Goal: Information Seeking & Learning: Learn about a topic

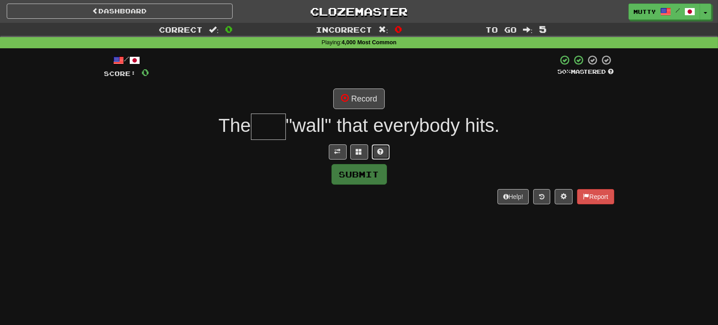
click at [379, 153] on span at bounding box center [380, 151] width 6 height 6
click at [370, 97] on button "Record" at bounding box center [358, 99] width 51 height 21
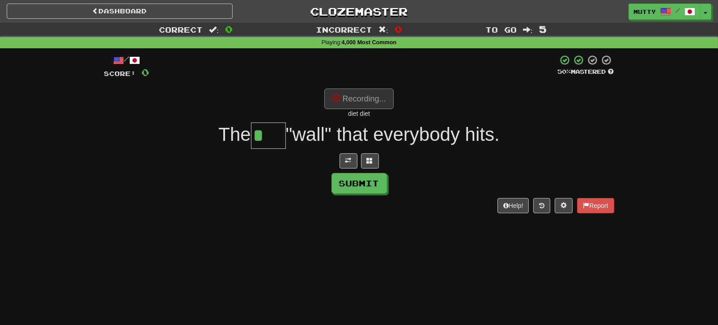
type input "****"
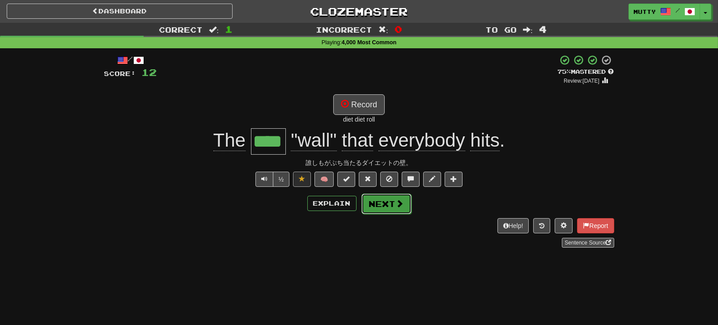
click at [382, 204] on button "Next" at bounding box center [386, 204] width 50 height 21
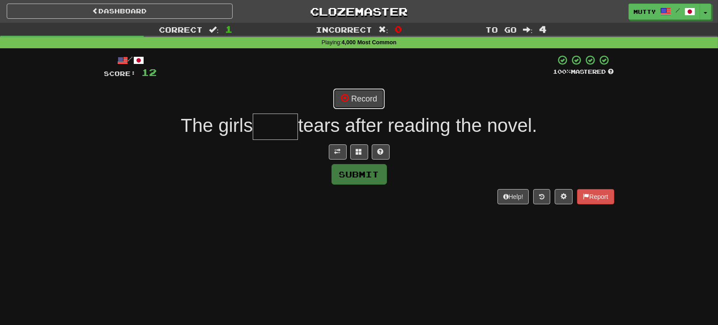
drag, startPoint x: 367, startPoint y: 97, endPoint x: 348, endPoint y: 100, distance: 19.5
click at [367, 97] on button "Record" at bounding box center [358, 99] width 51 height 21
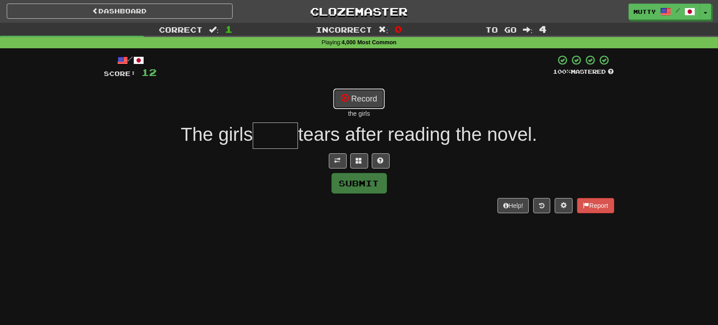
click at [362, 101] on button "Record" at bounding box center [358, 99] width 51 height 21
click at [359, 99] on button "Record" at bounding box center [358, 99] width 51 height 21
click at [364, 102] on button "Record" at bounding box center [358, 99] width 51 height 21
click at [370, 107] on button "Record" at bounding box center [358, 99] width 51 height 21
click at [376, 165] on button at bounding box center [381, 160] width 18 height 15
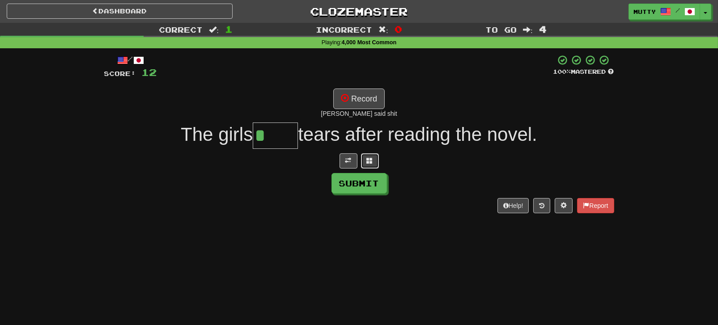
click at [367, 164] on button at bounding box center [370, 160] width 18 height 15
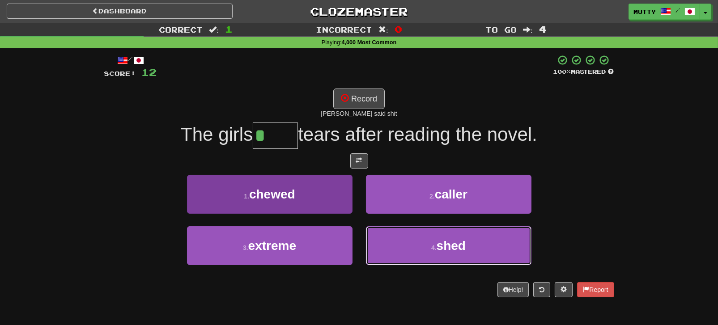
drag, startPoint x: 420, startPoint y: 249, endPoint x: 317, endPoint y: 228, distance: 105.0
click at [417, 249] on button "4 . shed" at bounding box center [448, 245] width 165 height 39
type input "****"
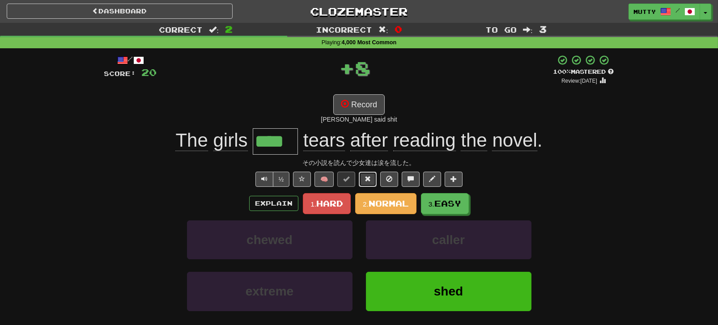
click at [364, 176] on button at bounding box center [368, 179] width 18 height 15
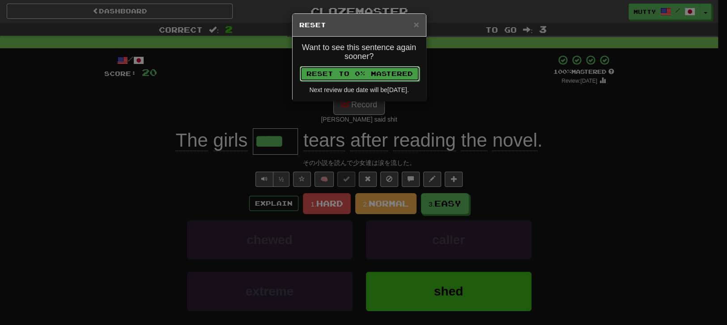
click at [380, 74] on button "Reset to 0% Mastered" at bounding box center [360, 73] width 120 height 15
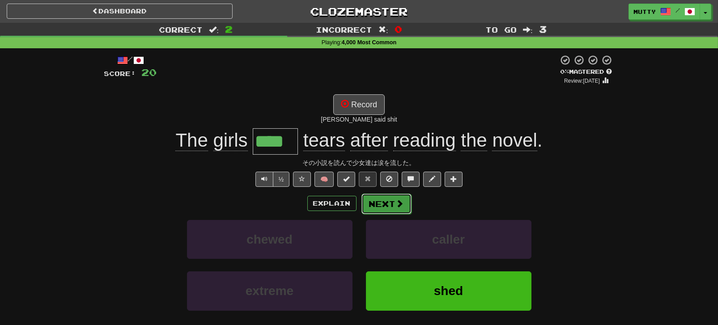
click at [376, 200] on button "Next" at bounding box center [386, 204] width 50 height 21
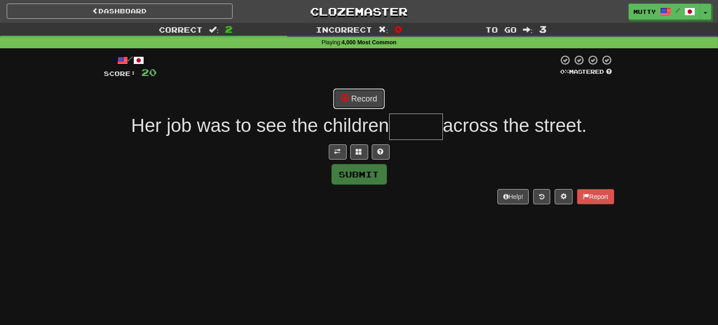
click at [359, 95] on button "Record" at bounding box center [358, 99] width 51 height 21
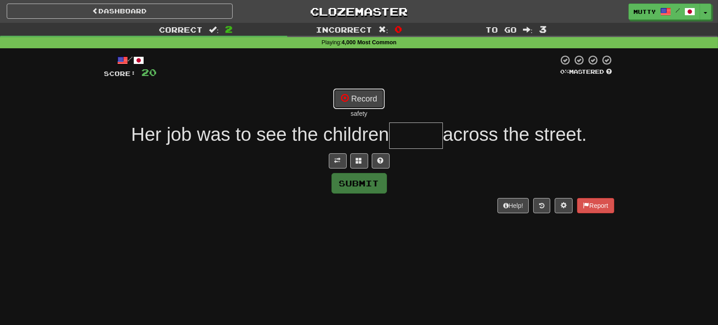
click at [372, 97] on button "Record" at bounding box center [358, 99] width 51 height 21
click at [367, 97] on button "Record" at bounding box center [358, 99] width 51 height 21
click at [362, 100] on button "Record" at bounding box center [358, 99] width 51 height 21
click at [378, 161] on span at bounding box center [380, 160] width 6 height 6
click at [363, 106] on button "Record" at bounding box center [358, 99] width 51 height 21
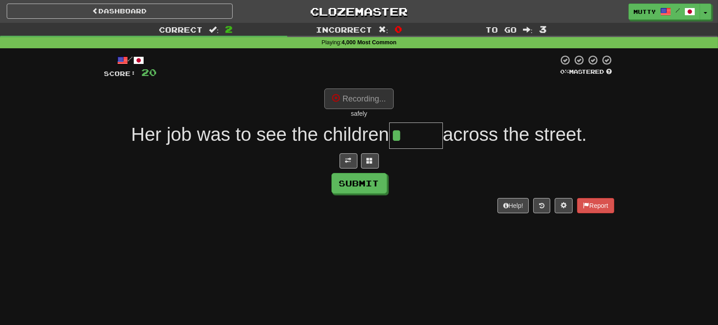
type input "******"
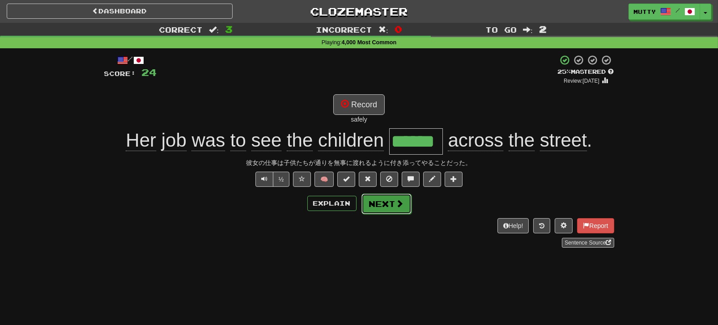
click at [379, 200] on button "Next" at bounding box center [386, 204] width 50 height 21
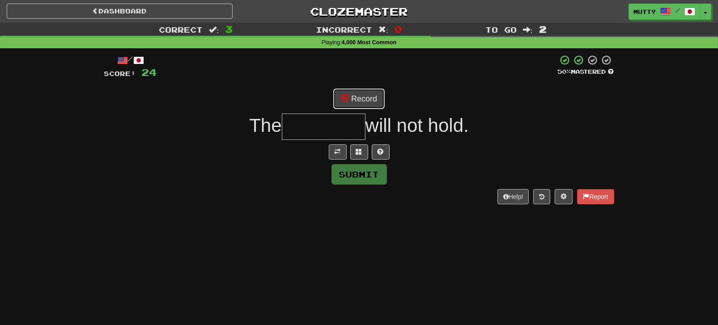
click at [367, 99] on button "Record" at bounding box center [358, 99] width 51 height 21
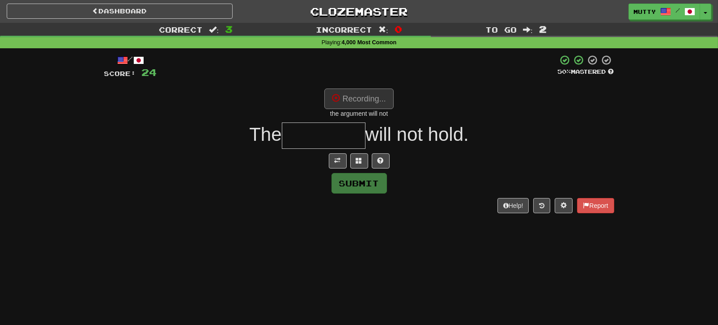
type input "********"
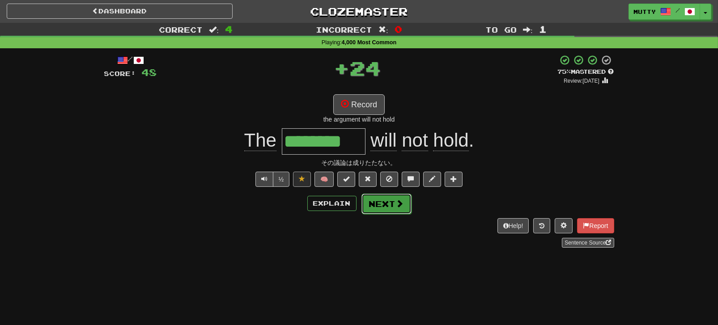
click at [380, 203] on button "Next" at bounding box center [386, 204] width 50 height 21
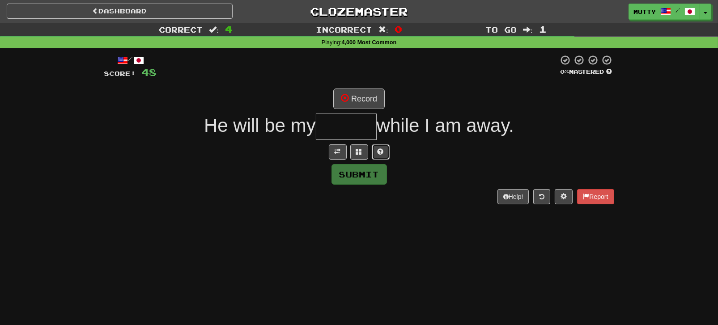
click at [385, 152] on button at bounding box center [381, 151] width 18 height 15
click at [363, 100] on button "Record" at bounding box center [358, 99] width 51 height 21
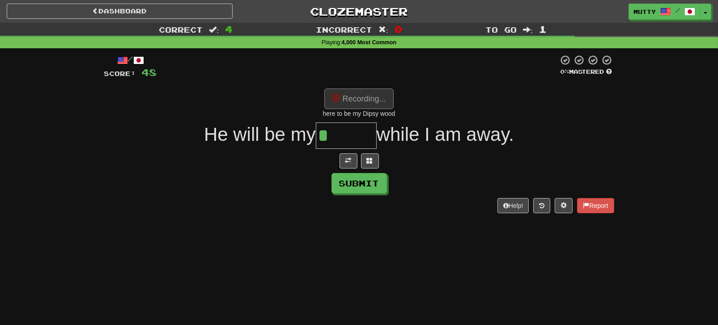
type input "******"
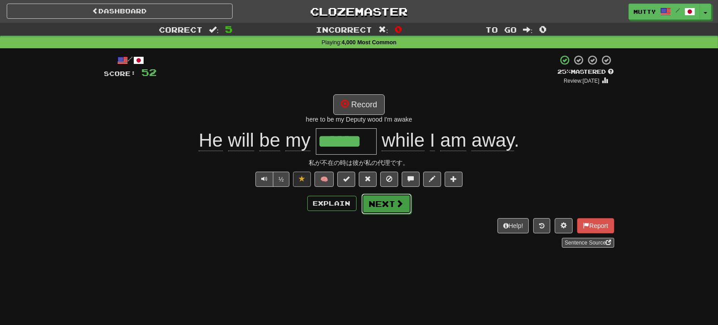
click at [389, 202] on button "Next" at bounding box center [386, 204] width 50 height 21
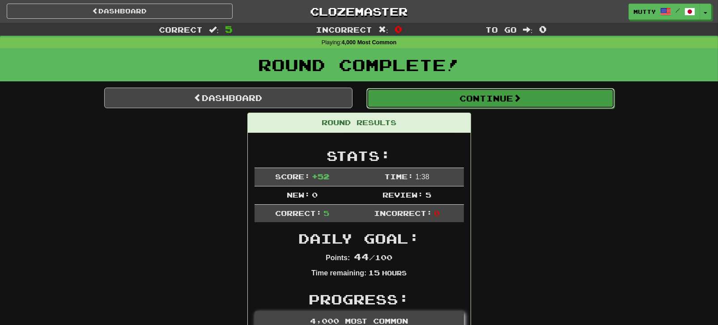
click at [486, 101] on button "Continue" at bounding box center [490, 98] width 248 height 21
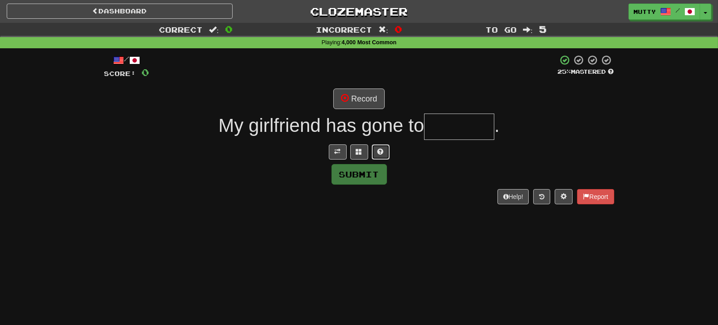
click at [385, 153] on button at bounding box center [381, 151] width 18 height 15
click at [359, 96] on button "Record" at bounding box center [358, 99] width 51 height 21
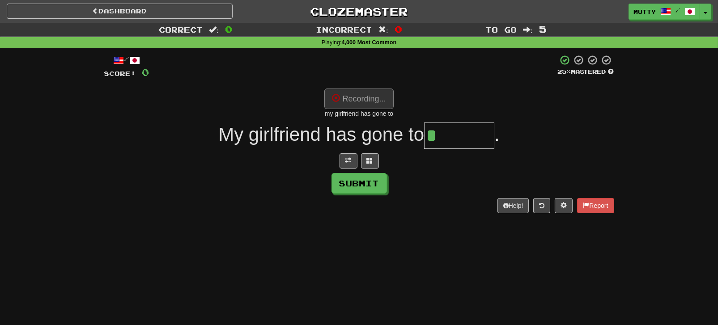
type input "******"
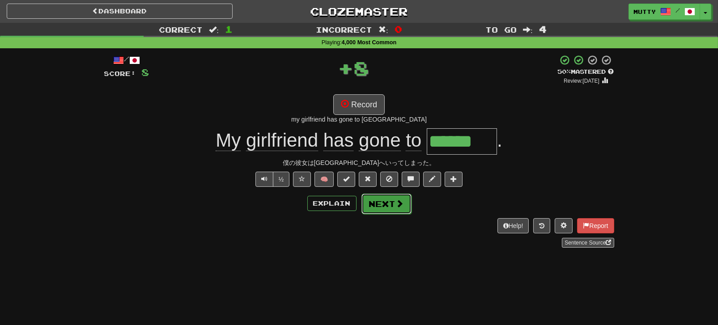
click at [382, 206] on button "Next" at bounding box center [386, 204] width 50 height 21
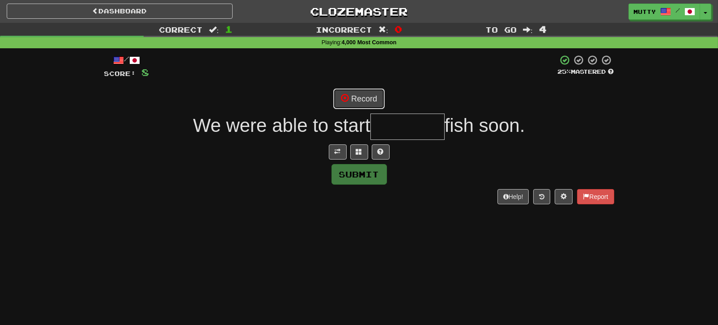
click at [363, 103] on button "Record" at bounding box center [358, 99] width 51 height 21
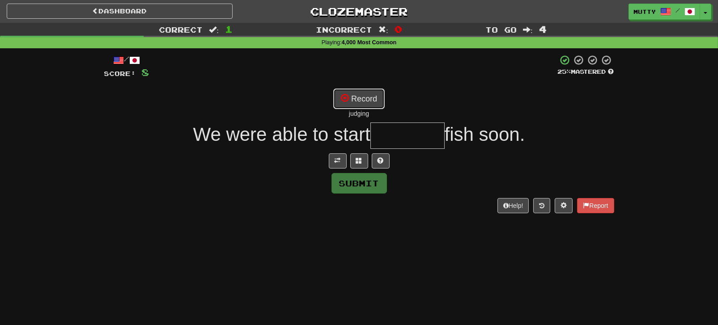
click at [351, 102] on button "Record" at bounding box center [358, 99] width 51 height 21
type input "********"
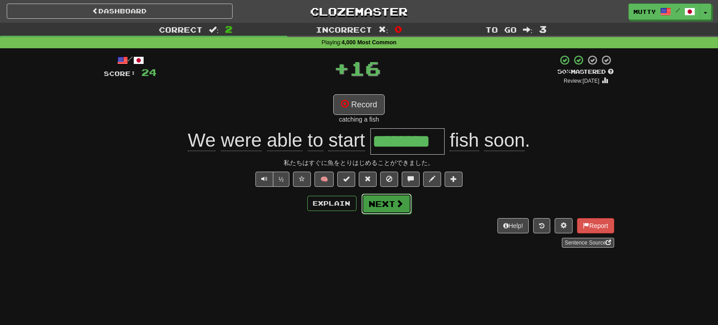
click at [383, 200] on button "Next" at bounding box center [386, 204] width 50 height 21
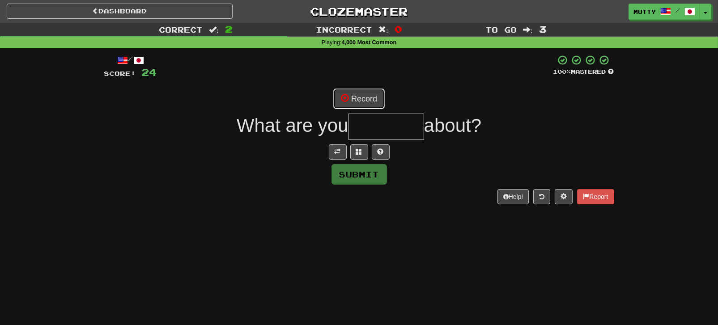
click at [369, 93] on button "Record" at bounding box center [358, 99] width 51 height 21
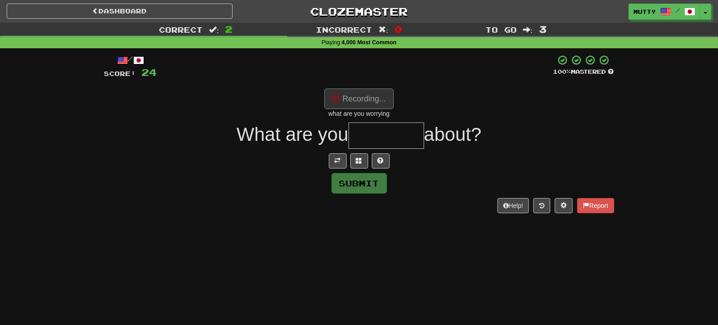
type input "********"
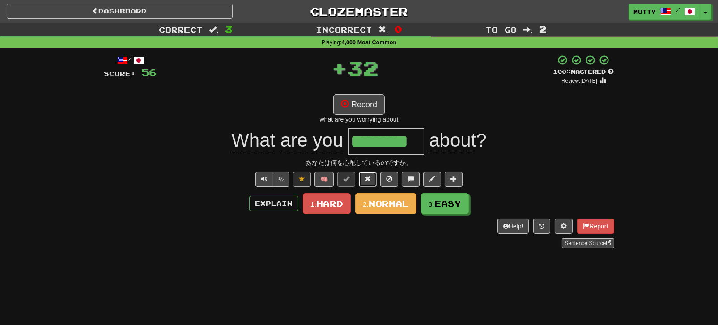
click at [369, 182] on button at bounding box center [368, 179] width 18 height 15
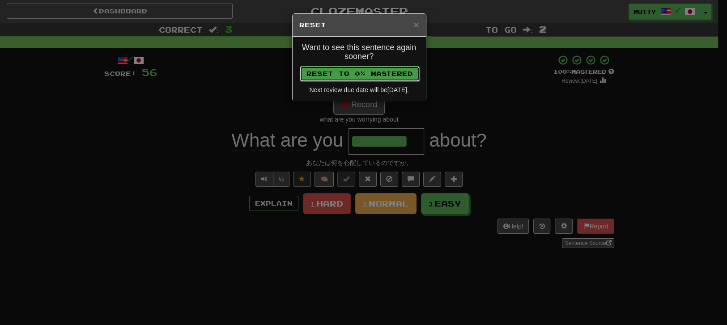
click at [384, 74] on button "Reset to 0% Mastered" at bounding box center [360, 73] width 120 height 15
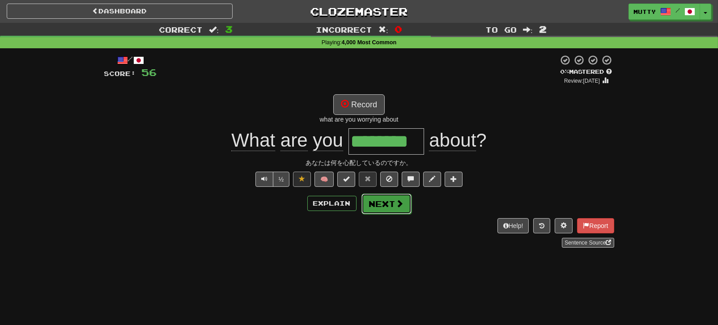
click at [387, 201] on button "Next" at bounding box center [386, 204] width 50 height 21
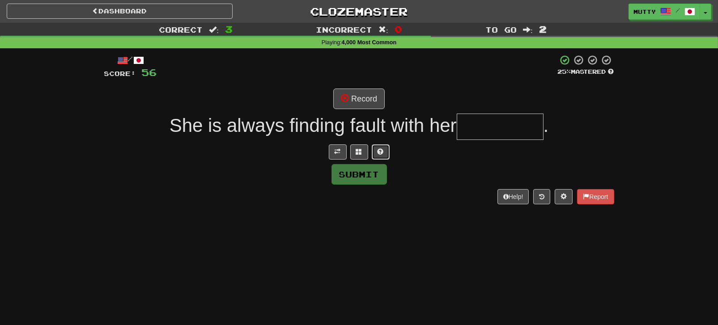
click at [379, 153] on span at bounding box center [380, 151] width 6 height 6
click at [345, 152] on span at bounding box center [348, 151] width 6 height 6
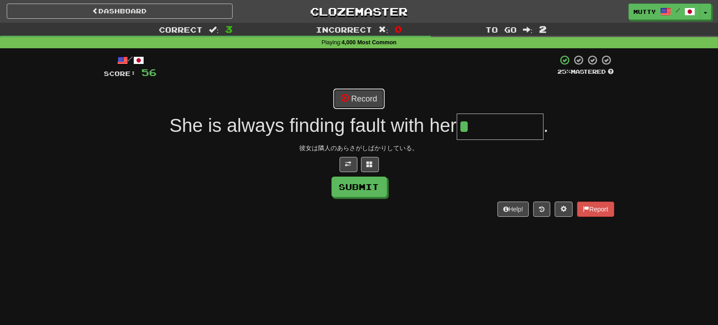
click at [353, 102] on button "Record" at bounding box center [358, 99] width 51 height 21
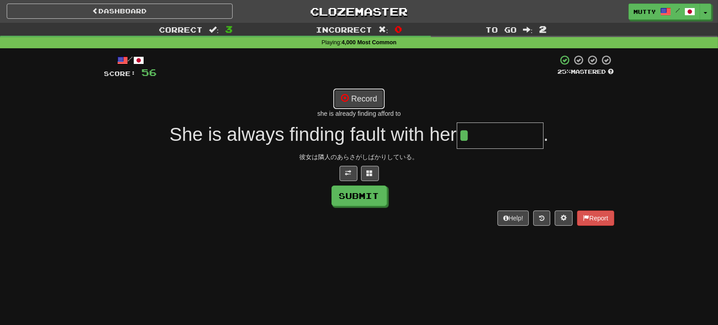
click at [363, 97] on button "Record" at bounding box center [358, 99] width 51 height 21
click at [371, 172] on span at bounding box center [370, 173] width 6 height 6
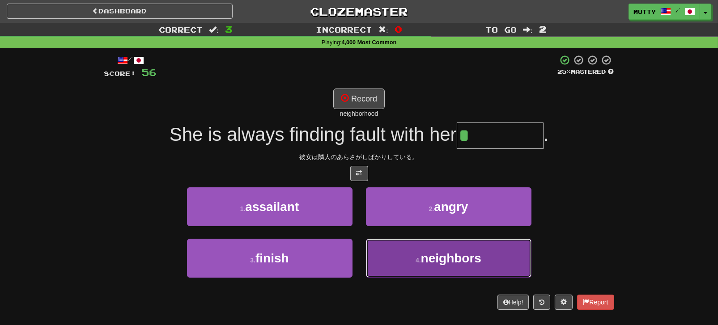
click at [437, 262] on span "neighbors" at bounding box center [451, 258] width 60 height 14
type input "*********"
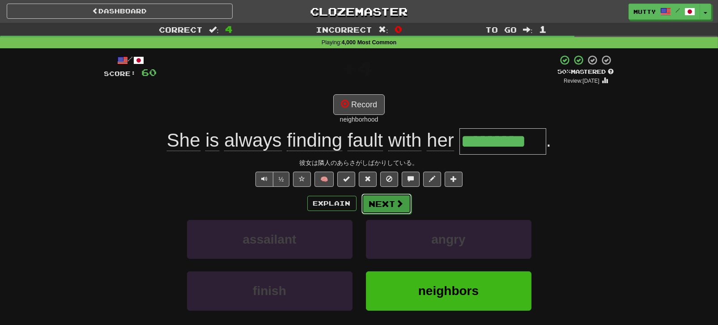
click at [400, 203] on span at bounding box center [400, 203] width 8 height 8
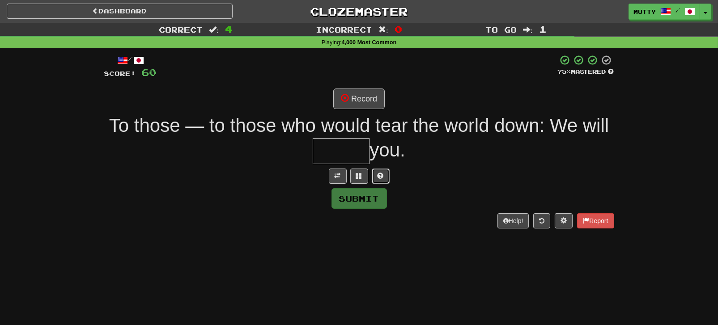
click at [380, 177] on span at bounding box center [380, 176] width 6 height 6
drag, startPoint x: 352, startPoint y: 175, endPoint x: 321, endPoint y: 177, distance: 31.8
click at [351, 176] on button at bounding box center [348, 176] width 18 height 15
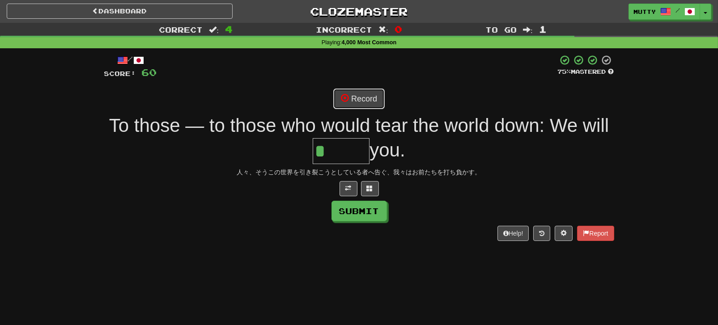
click at [371, 103] on button "Record" at bounding box center [358, 99] width 51 height 21
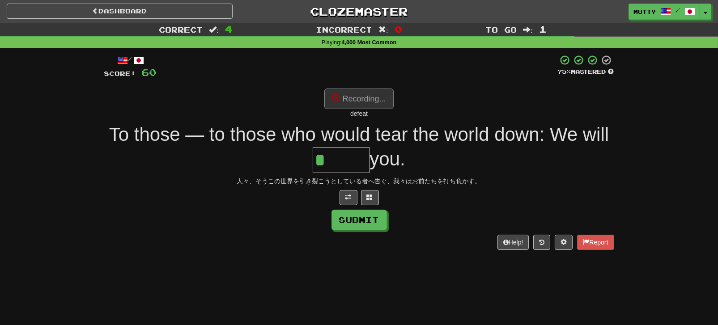
type input "******"
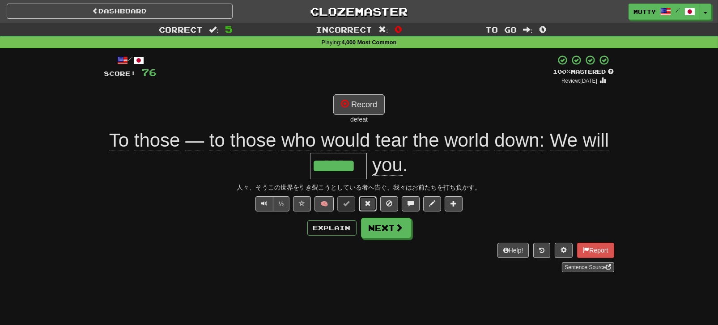
click at [369, 206] on span at bounding box center [367, 203] width 6 height 6
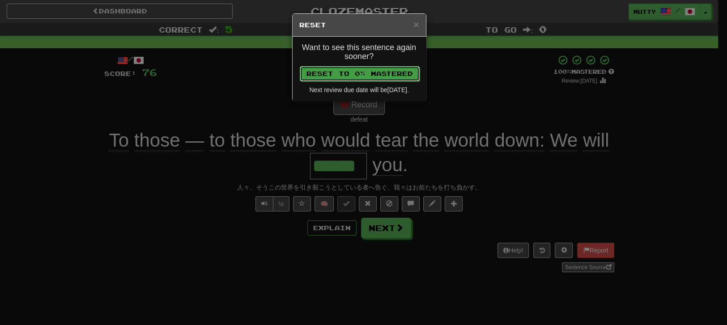
click at [377, 74] on button "Reset to 0% Mastered" at bounding box center [360, 73] width 120 height 15
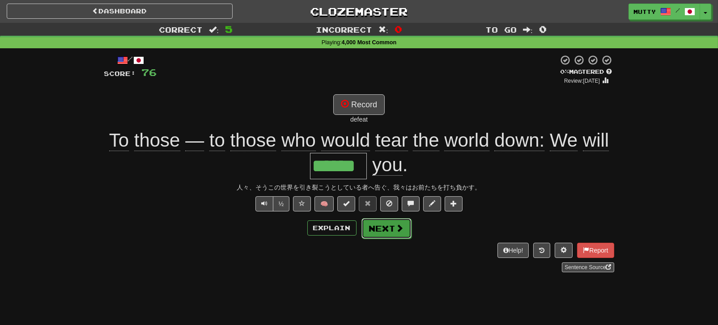
click at [384, 225] on button "Next" at bounding box center [386, 228] width 50 height 21
